Goal: Task Accomplishment & Management: Complete application form

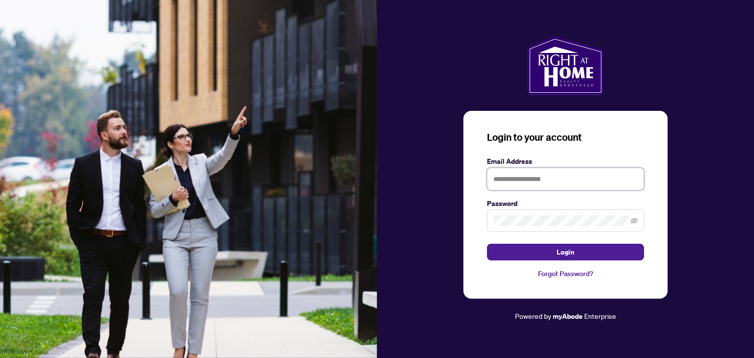
click at [512, 176] on input "text" at bounding box center [565, 179] width 157 height 23
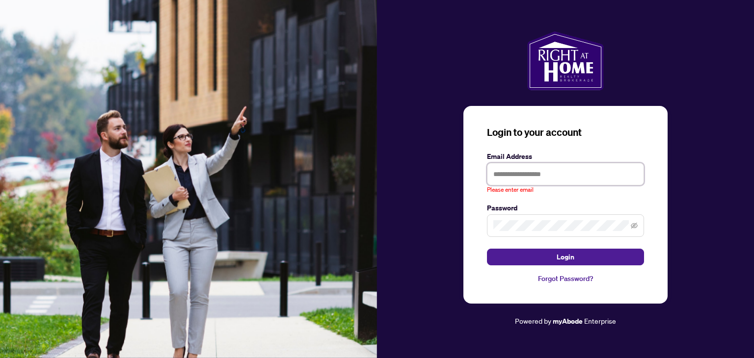
type input "**********"
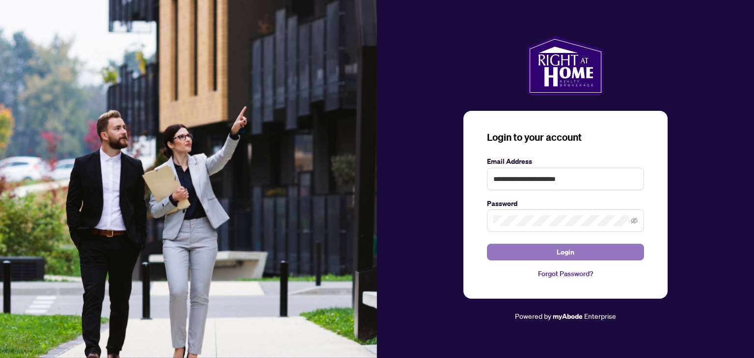
click at [505, 247] on button "Login" at bounding box center [565, 252] width 157 height 17
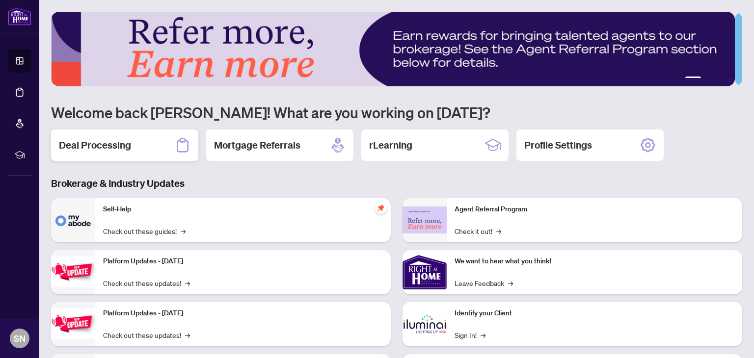
click at [108, 142] on h2 "Deal Processing" at bounding box center [95, 145] width 72 height 14
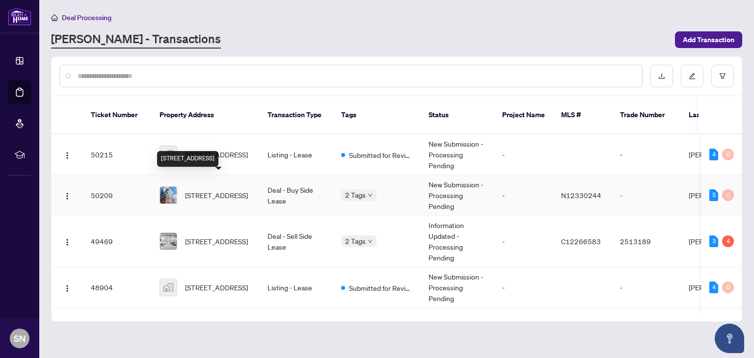
click at [214, 190] on span "[STREET_ADDRESS]" at bounding box center [216, 195] width 63 height 11
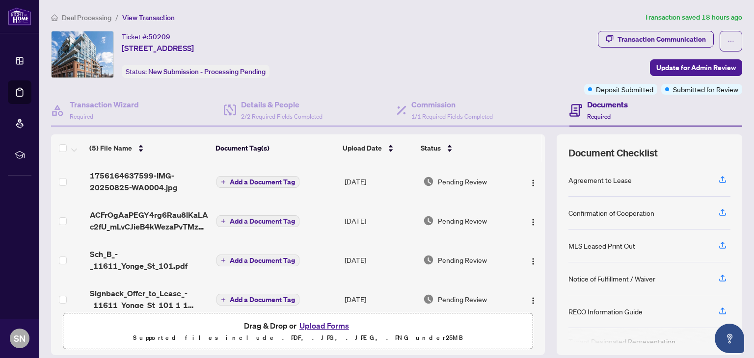
click at [306, 328] on button "Upload Forms" at bounding box center [323, 325] width 55 height 13
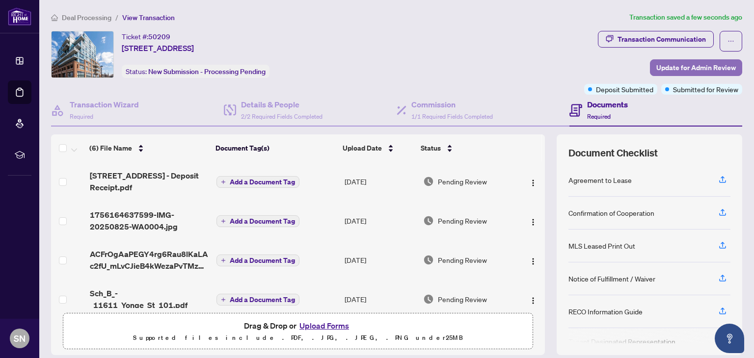
click at [707, 66] on span "Update for Admin Review" at bounding box center [696, 68] width 80 height 16
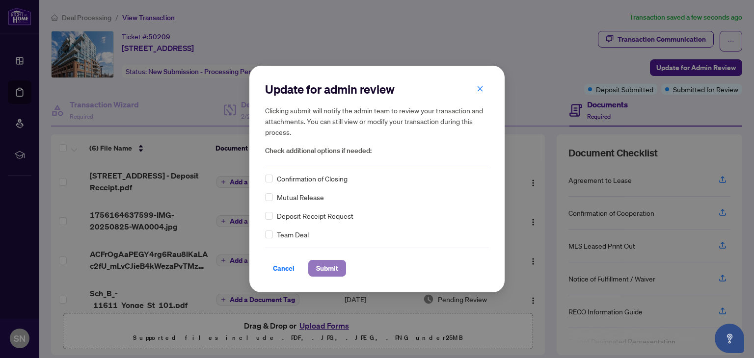
click at [328, 269] on span "Submit" at bounding box center [327, 269] width 22 height 16
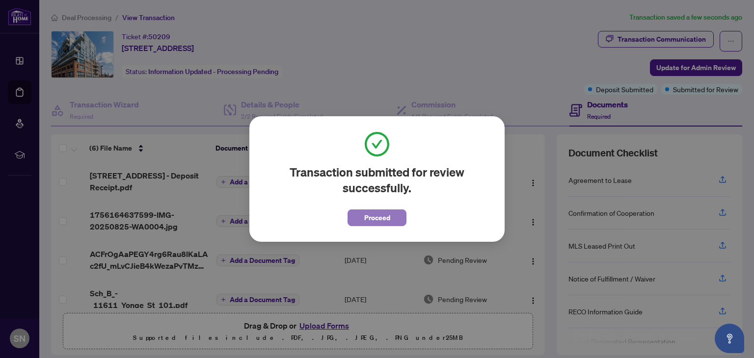
click at [389, 223] on span "Proceed" at bounding box center [377, 218] width 26 height 16
